Goal: Find specific page/section: Find specific page/section

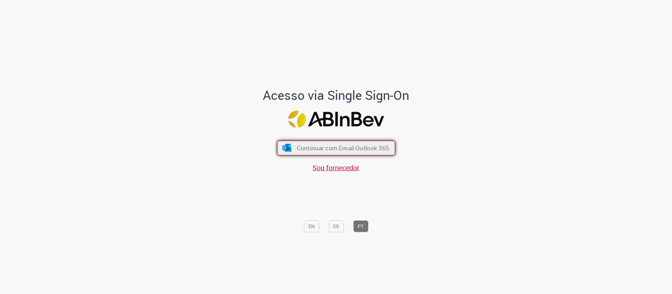
click at [370, 146] on span "Continuar com Email Outlook 365" at bounding box center [342, 148] width 92 height 8
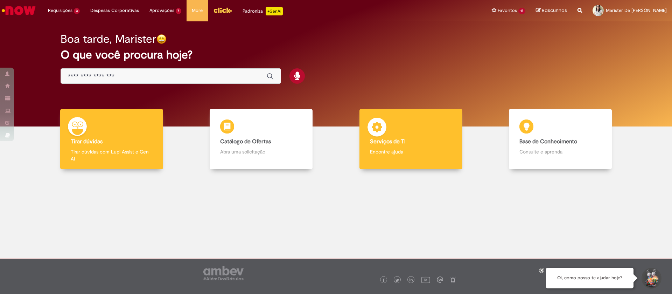
click at [400, 133] on div "Serviços de TI Serviços de TI Encontre ajuda" at bounding box center [410, 139] width 103 height 61
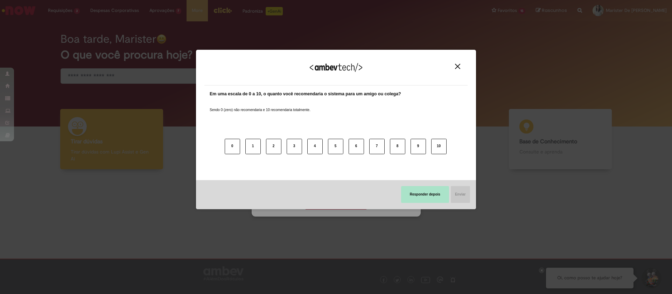
click at [434, 201] on button "Responder depois" at bounding box center [425, 194] width 48 height 17
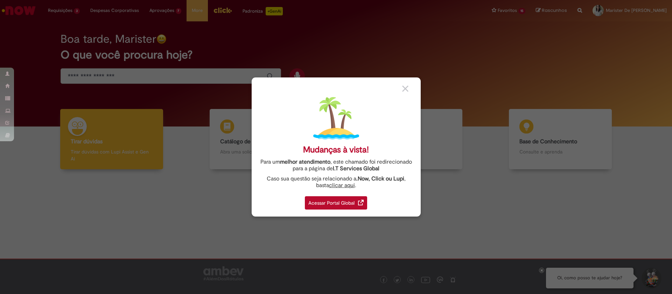
click at [327, 197] on div "Acessar Portal Global" at bounding box center [336, 202] width 62 height 13
